Goal: Information Seeking & Learning: Learn about a topic

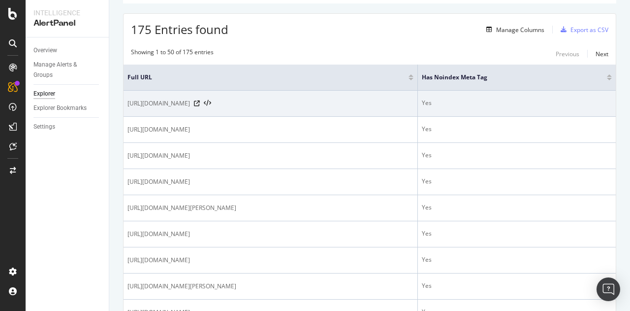
scroll to position [175, 0]
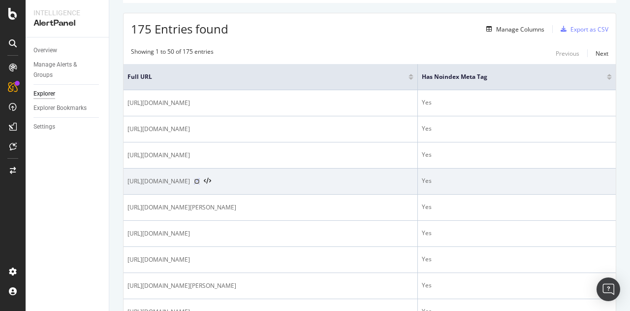
click at [200, 184] on icon at bounding box center [197, 181] width 6 height 6
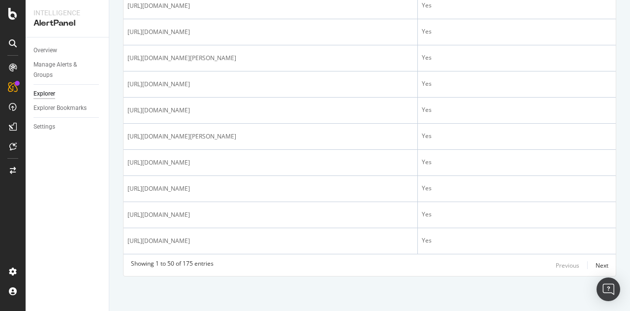
scroll to position [1336, 0]
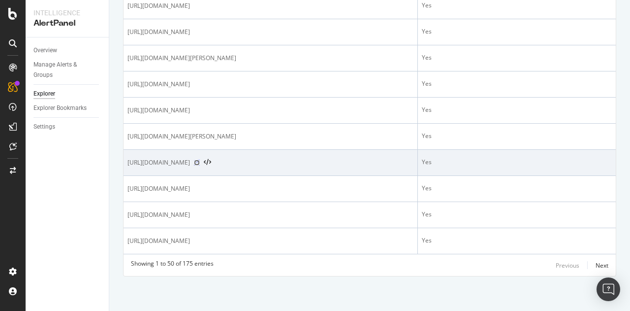
click at [200, 162] on icon at bounding box center [197, 162] width 6 height 6
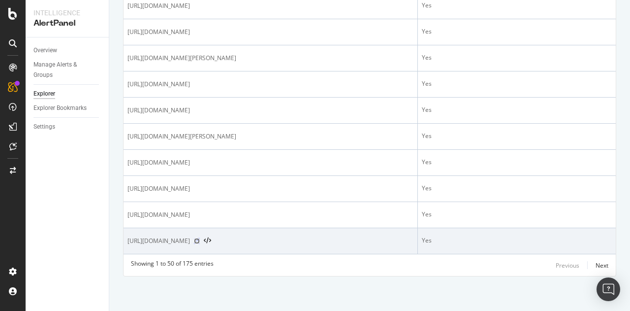
click at [200, 243] on icon at bounding box center [197, 241] width 6 height 6
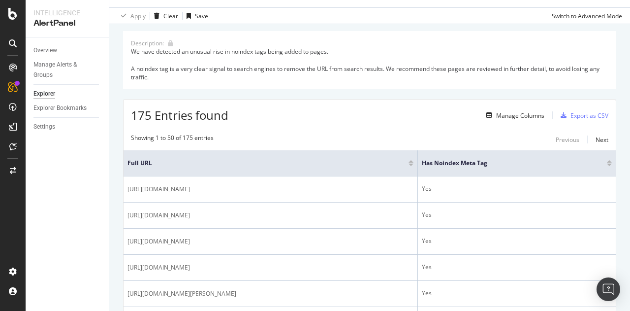
scroll to position [83, 0]
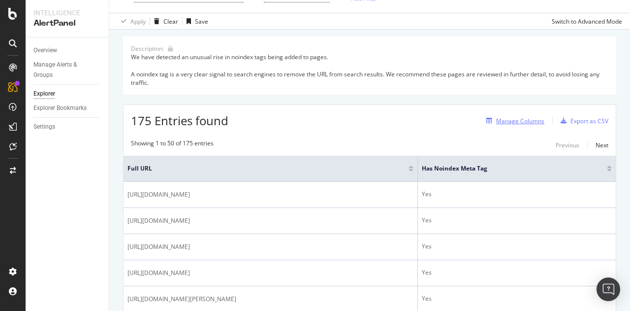
click at [527, 124] on div "Manage Columns" at bounding box center [520, 121] width 48 height 8
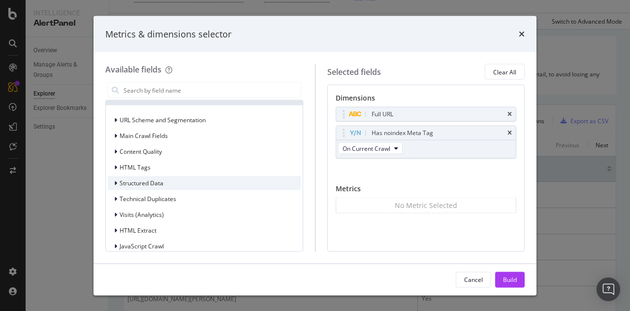
scroll to position [156, 0]
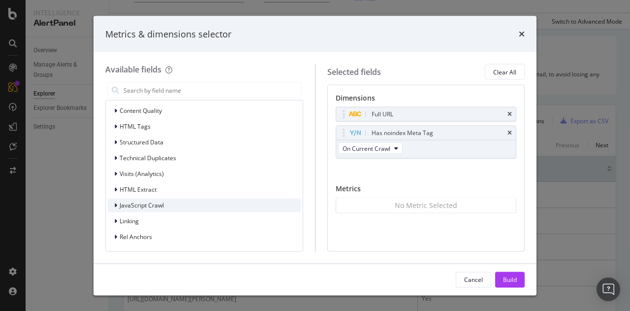
click at [134, 201] on span "JavaScript Crawl" at bounding box center [142, 205] width 44 height 8
click at [130, 207] on span "JavaScript Crawl" at bounding box center [142, 205] width 44 height 8
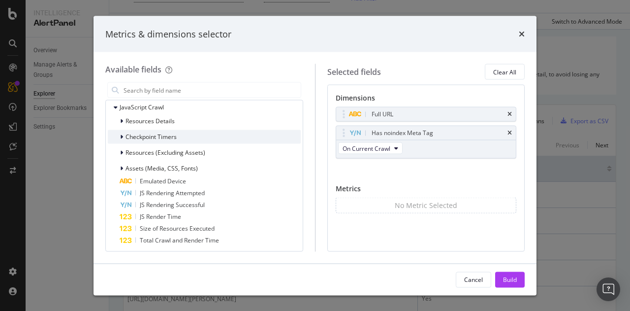
scroll to position [254, 0]
click at [153, 137] on span "Checkpoint Timers" at bounding box center [150, 136] width 51 height 8
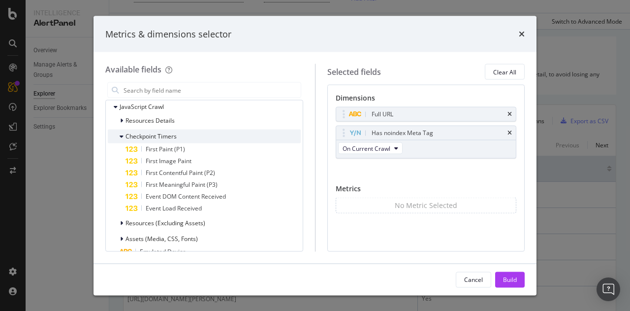
click at [153, 137] on span "Checkpoint Timers" at bounding box center [150, 136] width 51 height 8
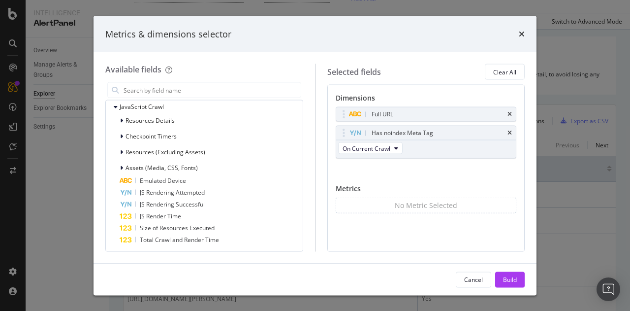
click at [141, 159] on div "Resources Details Checkpoint Timers Resources (Excluding Assets) Assets (Media,…" at bounding box center [204, 180] width 193 height 132
click at [144, 154] on span "Resources (Excluding Assets)" at bounding box center [165, 152] width 80 height 8
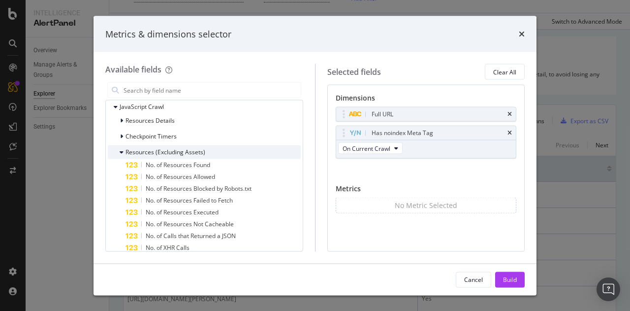
click at [144, 154] on span "Resources (Excluding Assets)" at bounding box center [165, 152] width 80 height 8
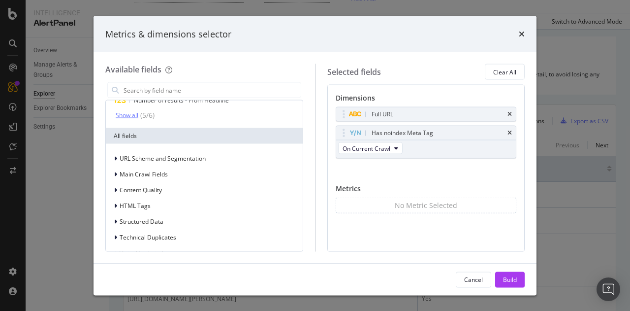
scroll to position [80, 0]
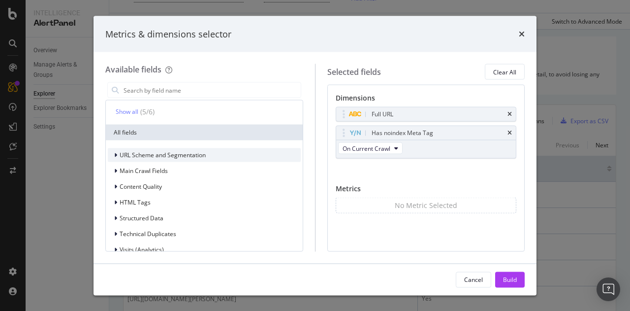
click at [148, 155] on span "URL Scheme and Segmentation" at bounding box center [163, 155] width 86 height 8
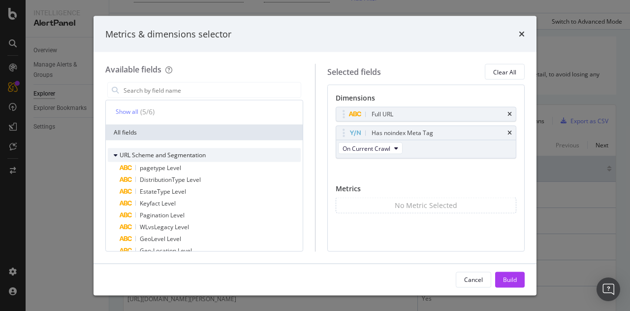
click at [148, 155] on span "URL Scheme and Segmentation" at bounding box center [163, 155] width 86 height 8
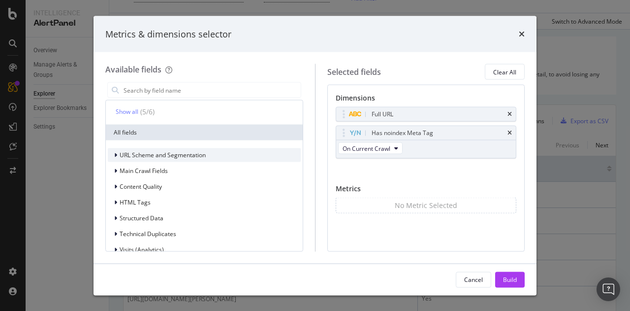
scroll to position [0, 0]
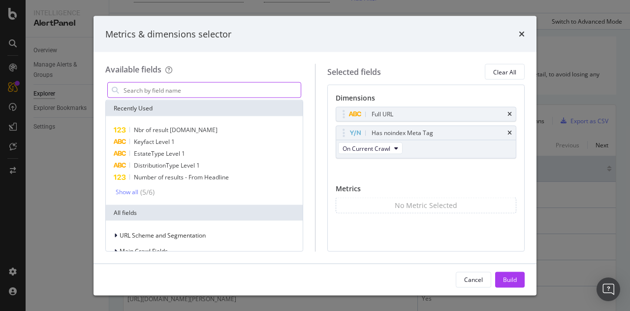
click at [161, 92] on input "modal" at bounding box center [212, 90] width 178 height 15
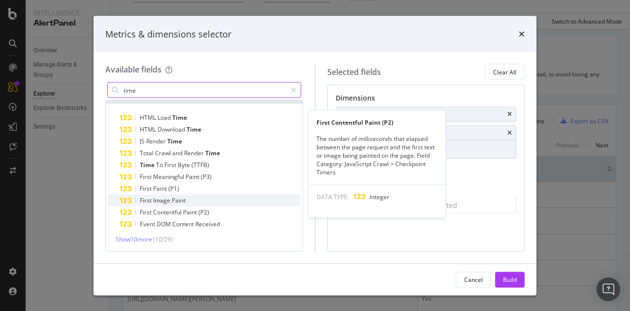
scroll to position [12, 0]
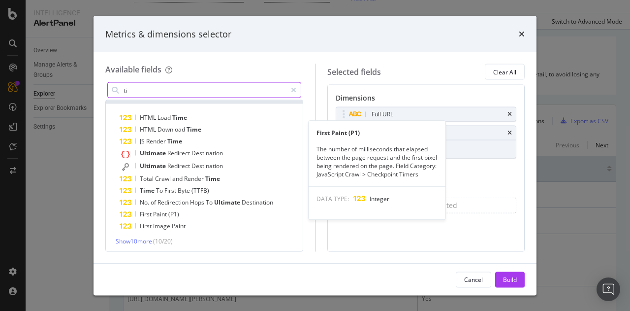
type input "t"
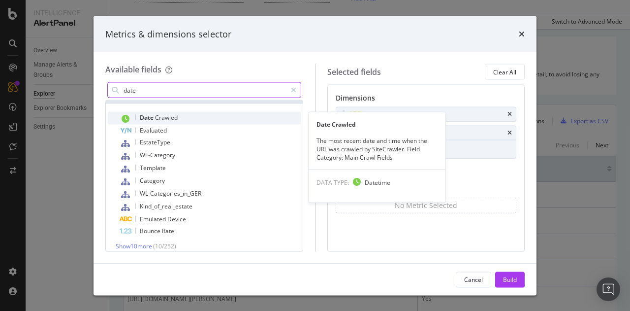
type input "date"
click at [179, 123] on div "Date Crawled" at bounding box center [210, 118] width 181 height 13
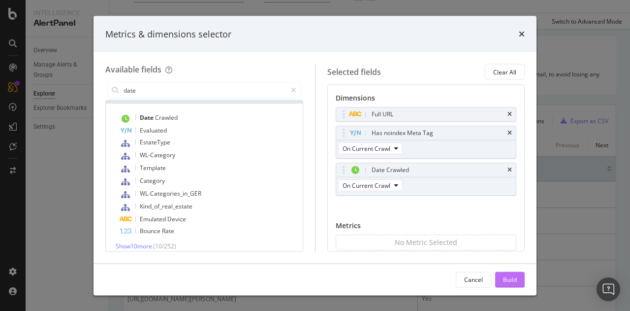
click at [514, 277] on div "Build" at bounding box center [510, 279] width 14 height 8
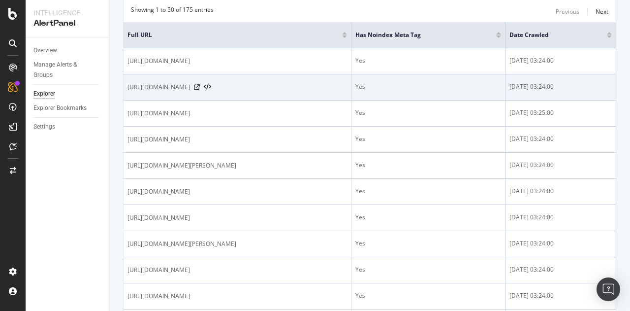
scroll to position [218, 0]
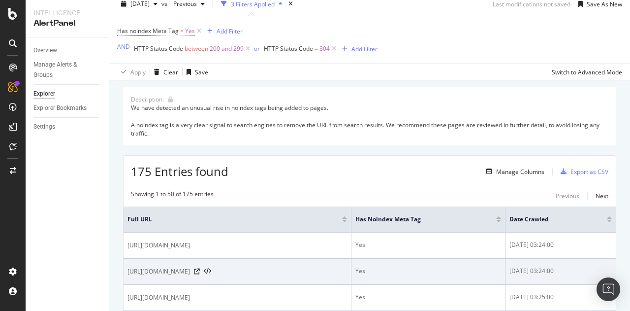
scroll to position [19, 0]
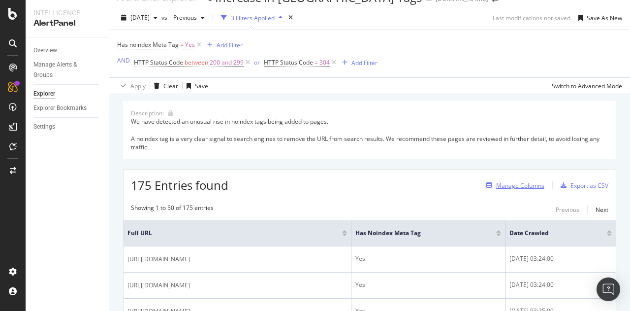
click at [507, 181] on div "Manage Columns" at bounding box center [520, 185] width 48 height 8
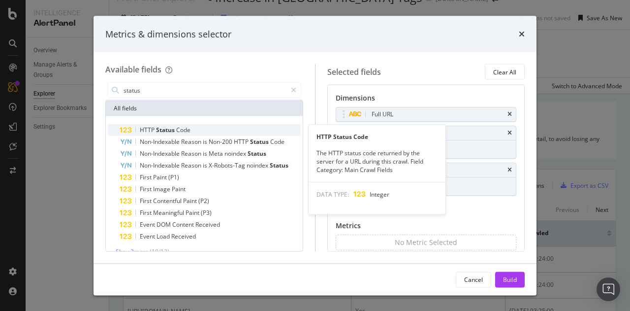
type input "status"
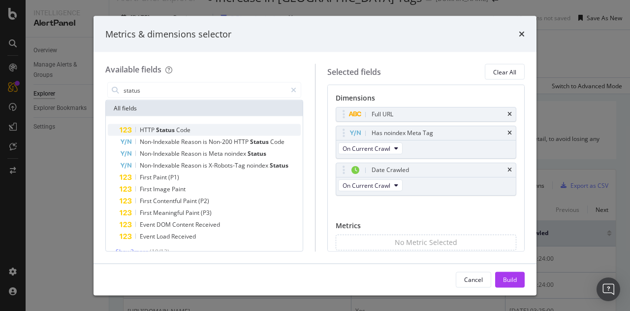
click at [185, 126] on span "Code" at bounding box center [183, 129] width 14 height 8
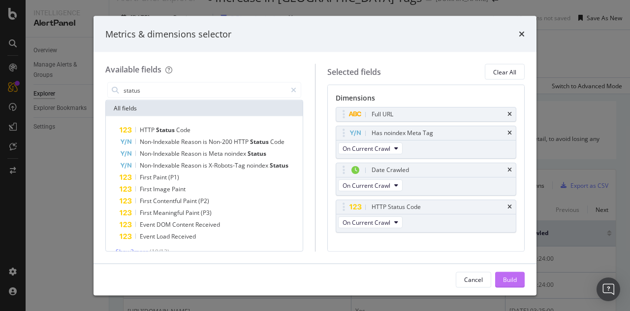
click at [508, 278] on div "Build" at bounding box center [510, 279] width 14 height 8
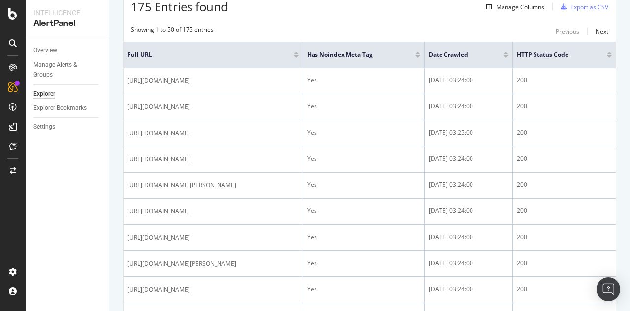
scroll to position [198, 0]
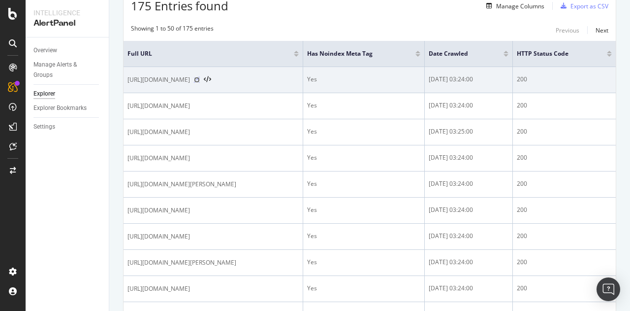
click at [200, 82] on icon at bounding box center [197, 80] width 6 height 6
click at [200, 83] on icon at bounding box center [197, 80] width 6 height 6
